Goal: Information Seeking & Learning: Learn about a topic

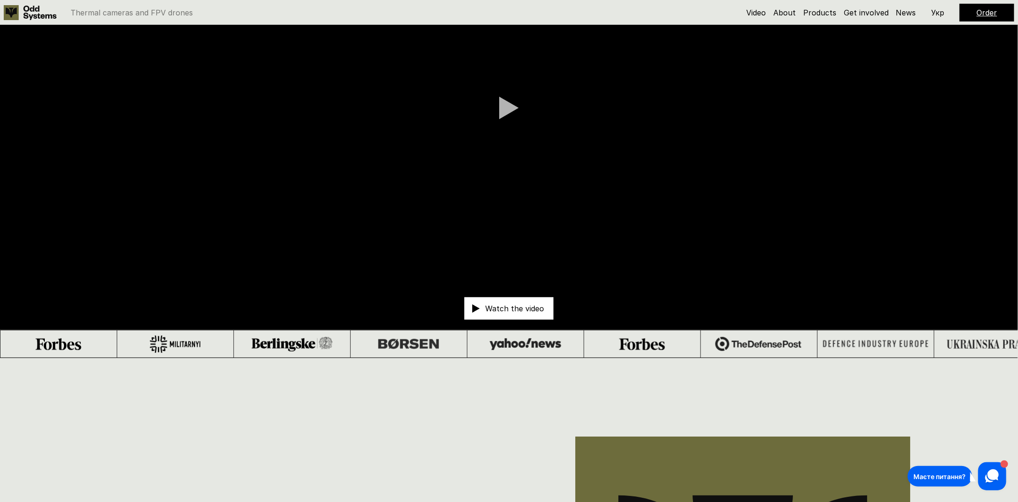
scroll to position [327, 0]
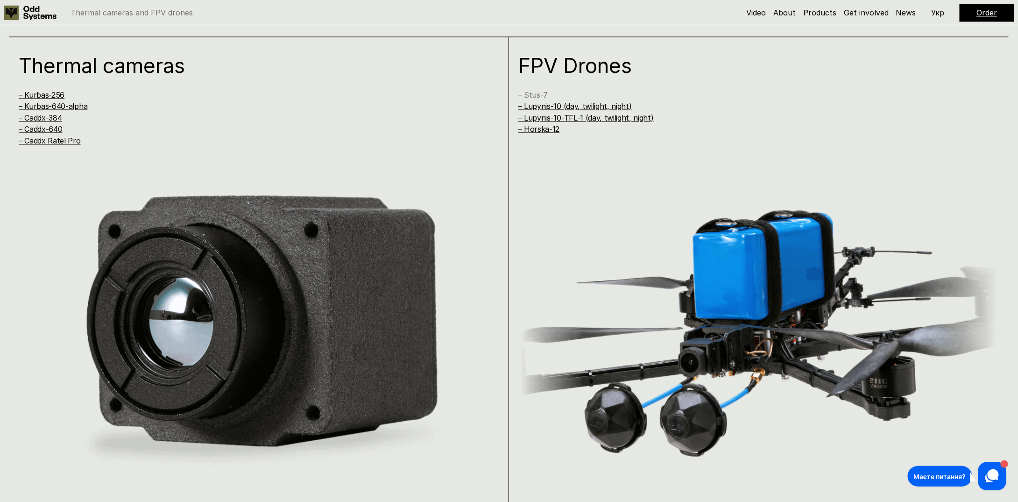
click at [528, 94] on link "– Stus-7" at bounding box center [533, 94] width 29 height 9
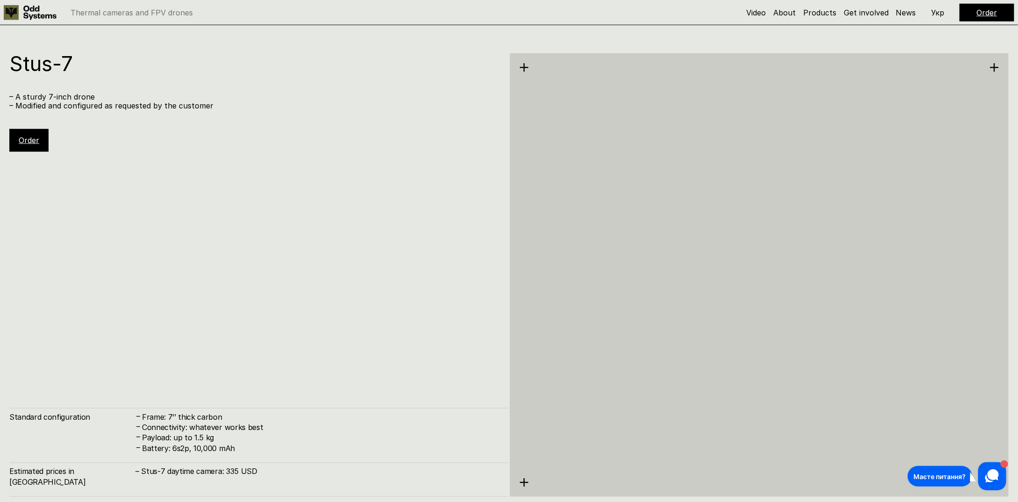
scroll to position [4010, 0]
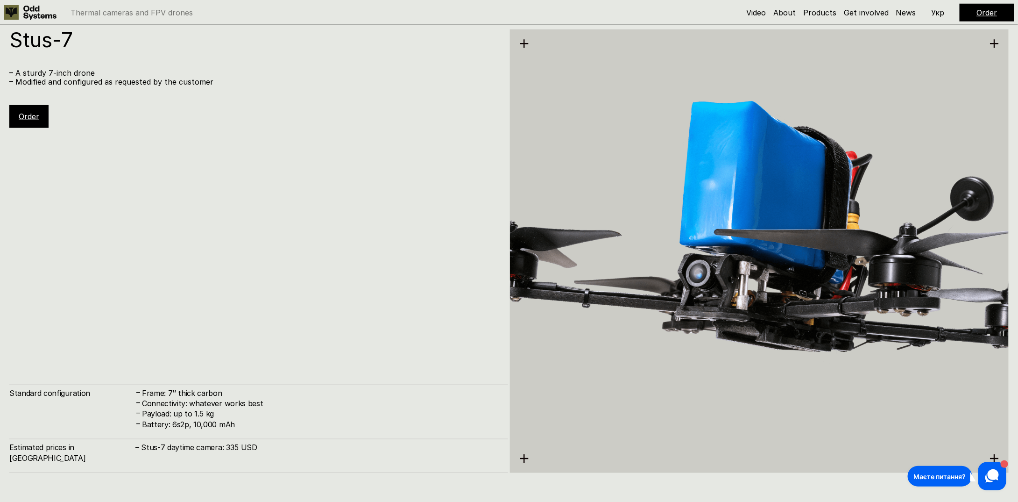
click at [924, 228] on img at bounding box center [759, 251] width 499 height 559
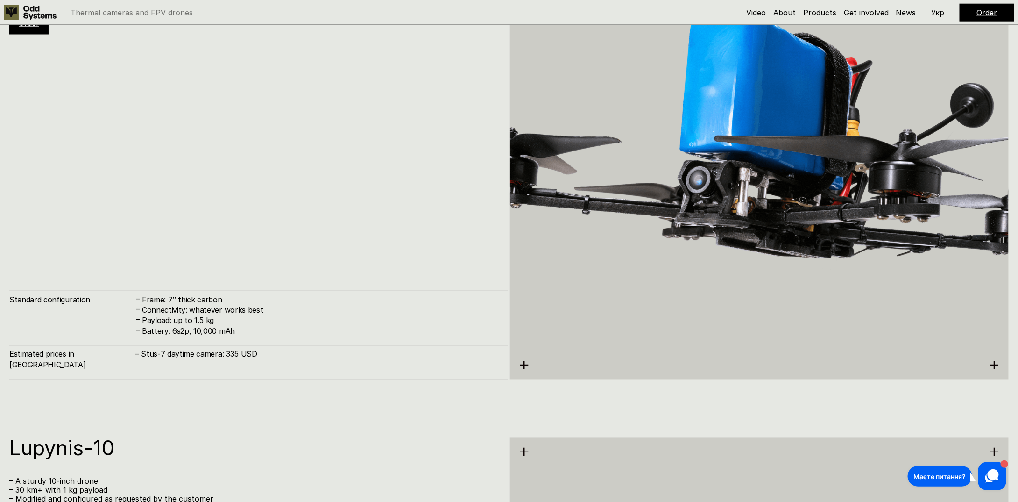
click at [524, 366] on use at bounding box center [524, 365] width 8 height 8
click at [998, 368] on icon at bounding box center [995, 365] width 10 height 10
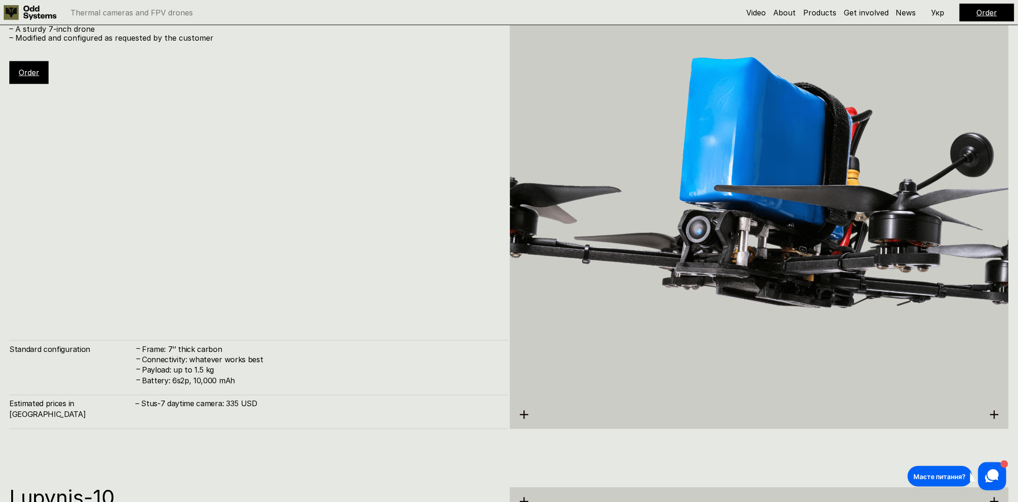
scroll to position [4010, 0]
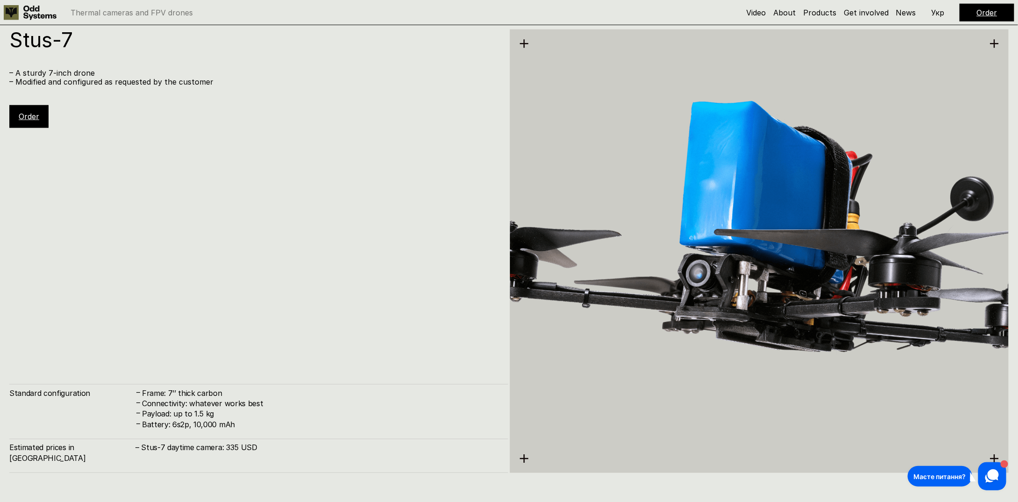
click at [829, 269] on img at bounding box center [759, 251] width 499 height 559
click at [999, 43] on icon at bounding box center [995, 44] width 10 height 10
click at [563, 126] on img at bounding box center [759, 251] width 499 height 559
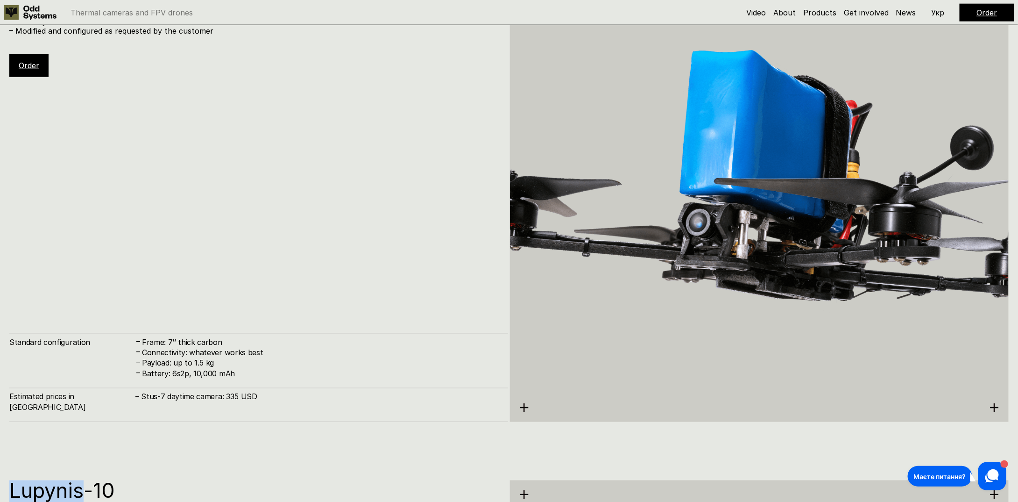
scroll to position [4104, 0]
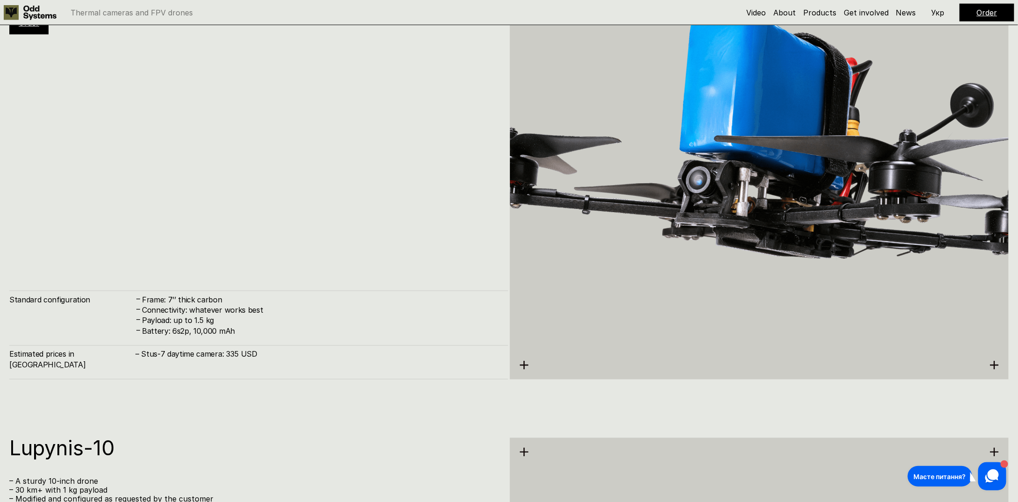
click at [182, 305] on h4 "Frame: 7’’ thick carbon" at bounding box center [320, 299] width 357 height 10
click at [290, 256] on div "Stus-7 – A sturdy 7-inch drone – Modified and configured as requested by the cu…" at bounding box center [258, 157] width 499 height 443
click at [197, 315] on h4 "Connectivity: whatever works best" at bounding box center [320, 310] width 357 height 10
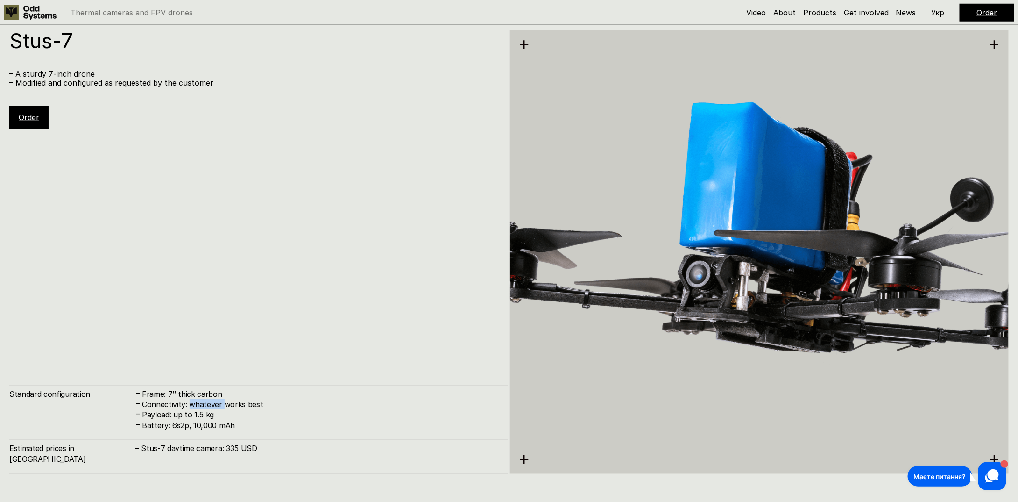
scroll to position [3964, 0]
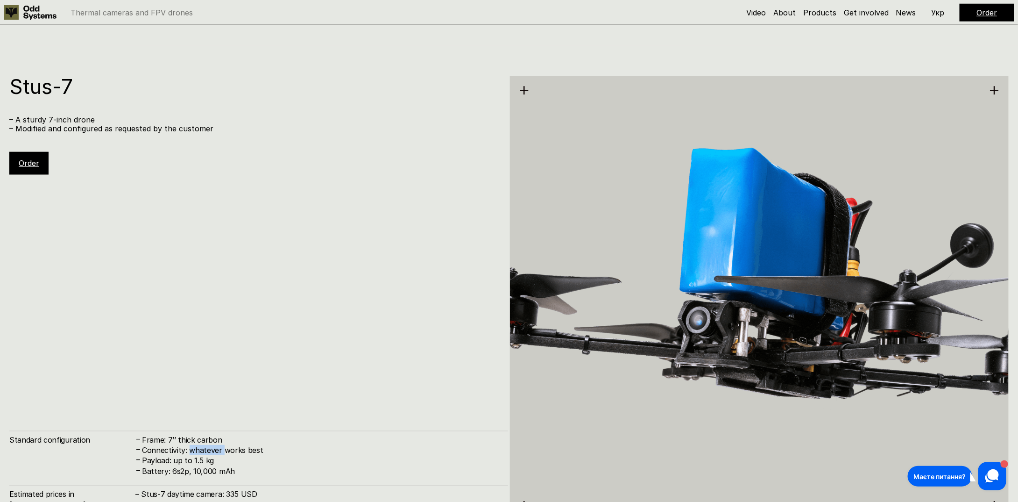
drag, startPoint x: 655, startPoint y: 338, endPoint x: 682, endPoint y: 338, distance: 27.6
click at [655, 338] on img at bounding box center [759, 298] width 499 height 559
click at [715, 337] on img at bounding box center [759, 298] width 499 height 559
click at [557, 328] on img at bounding box center [759, 298] width 499 height 559
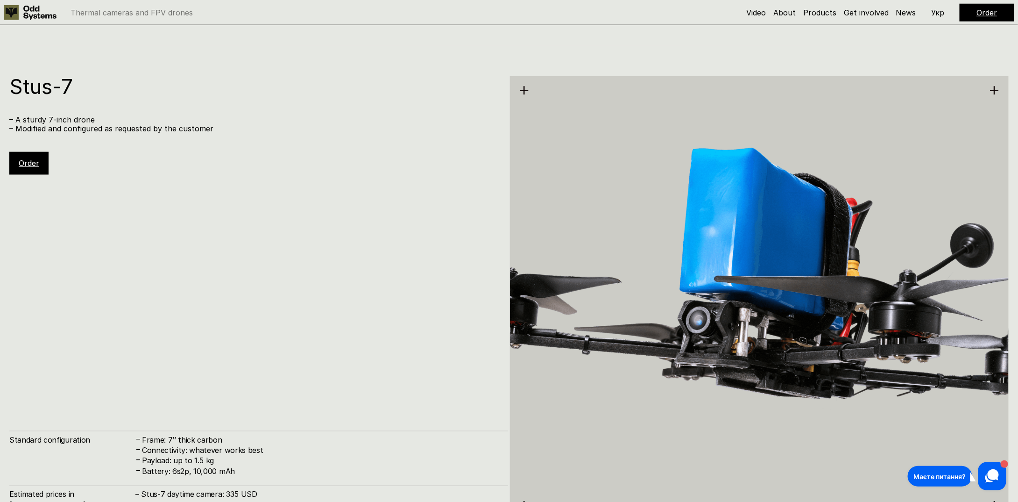
click at [369, 296] on div "Stus-7 – A sturdy 7-inch drone – Modified and configured as requested by the cu…" at bounding box center [258, 297] width 499 height 443
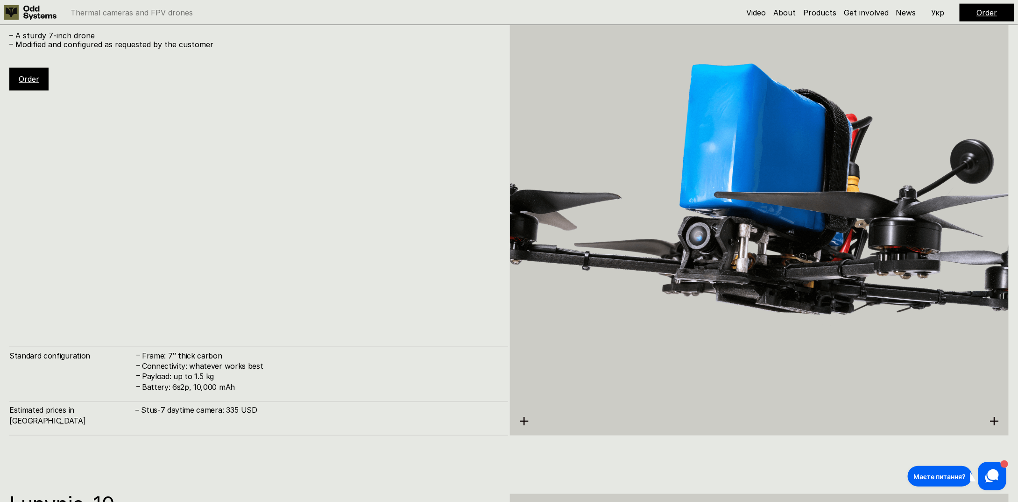
scroll to position [4057, 0]
